Goal: Find specific page/section: Find specific page/section

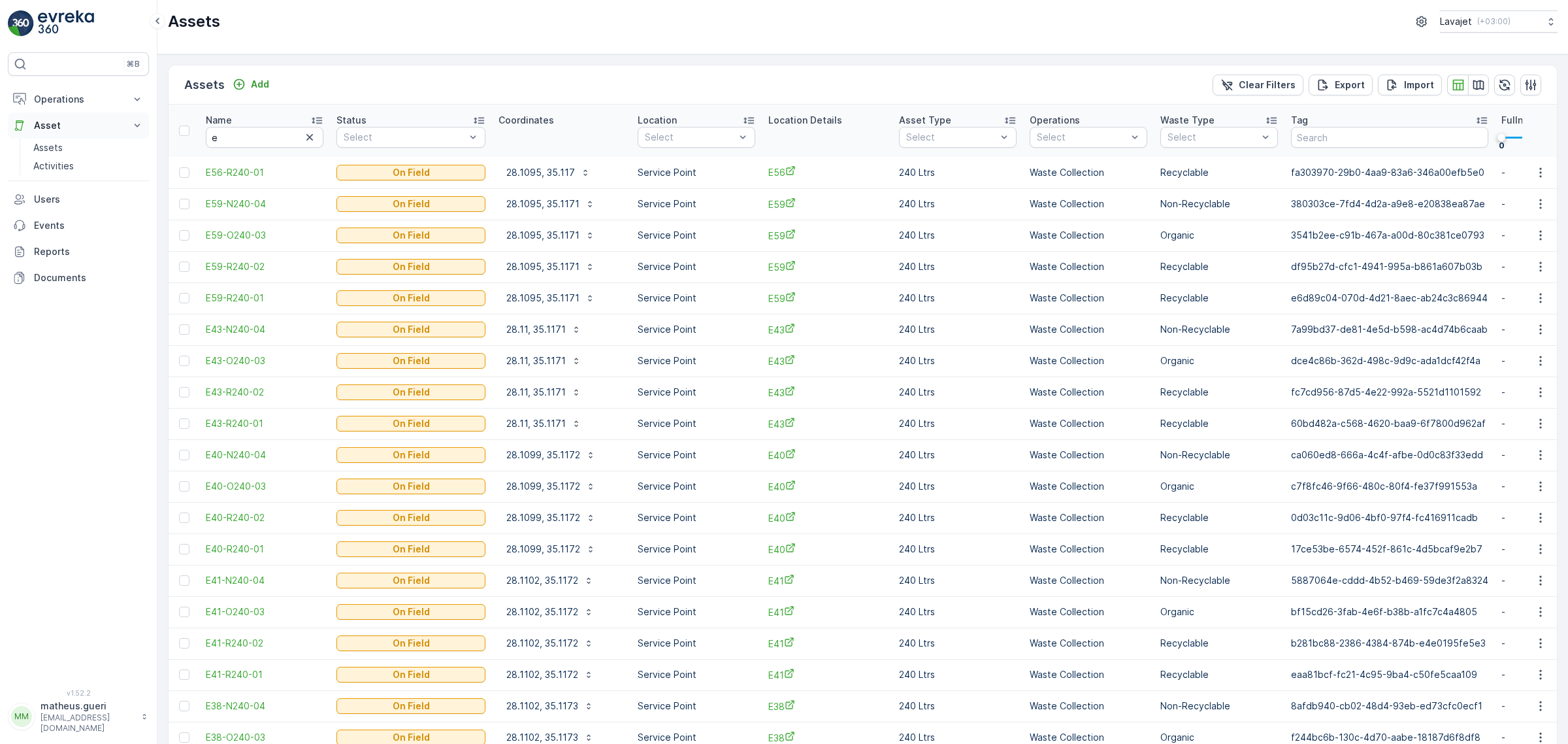
scroll to position [828, 0]
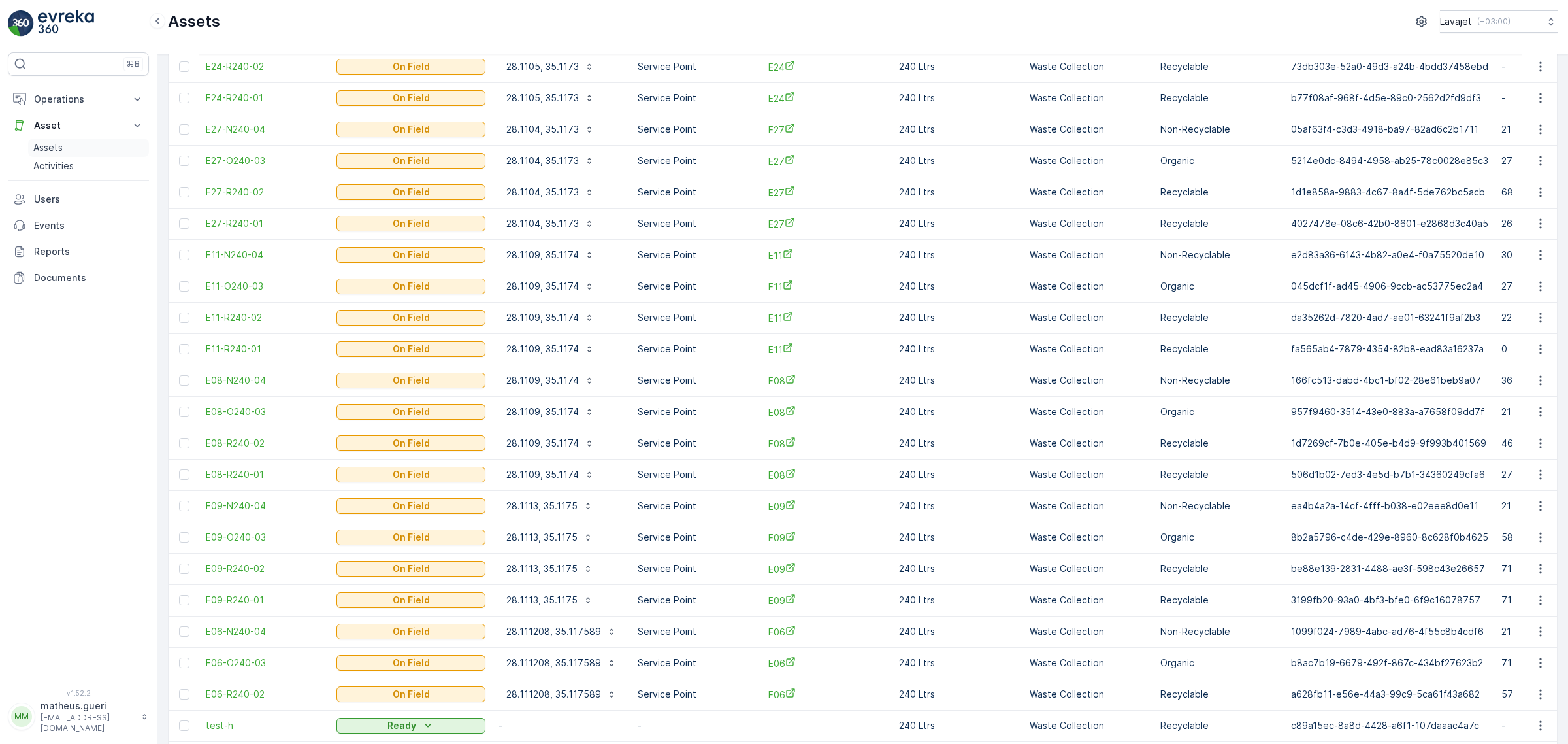
click at [44, 152] on p "Assets" at bounding box center [48, 148] width 30 height 13
